Goal: Transaction & Acquisition: Book appointment/travel/reservation

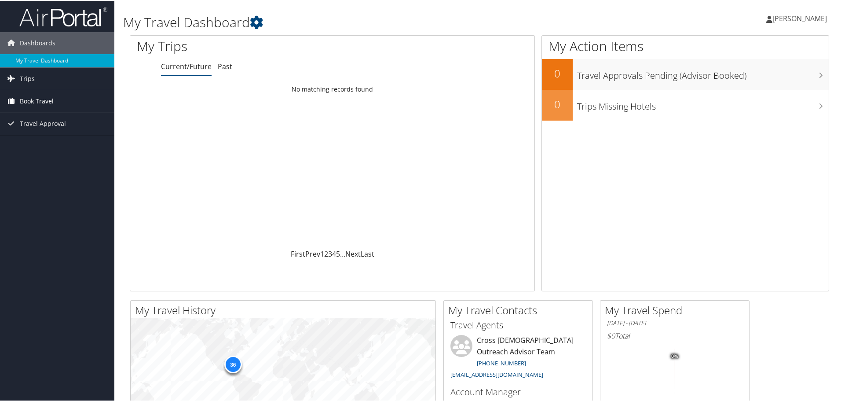
click at [34, 100] on span "Book Travel" at bounding box center [37, 100] width 34 height 22
click at [33, 100] on span "Book Travel" at bounding box center [37, 100] width 34 height 22
click at [49, 143] on link "Book/Manage Online Trips" at bounding box center [57, 144] width 114 height 13
